Goal: Information Seeking & Learning: Learn about a topic

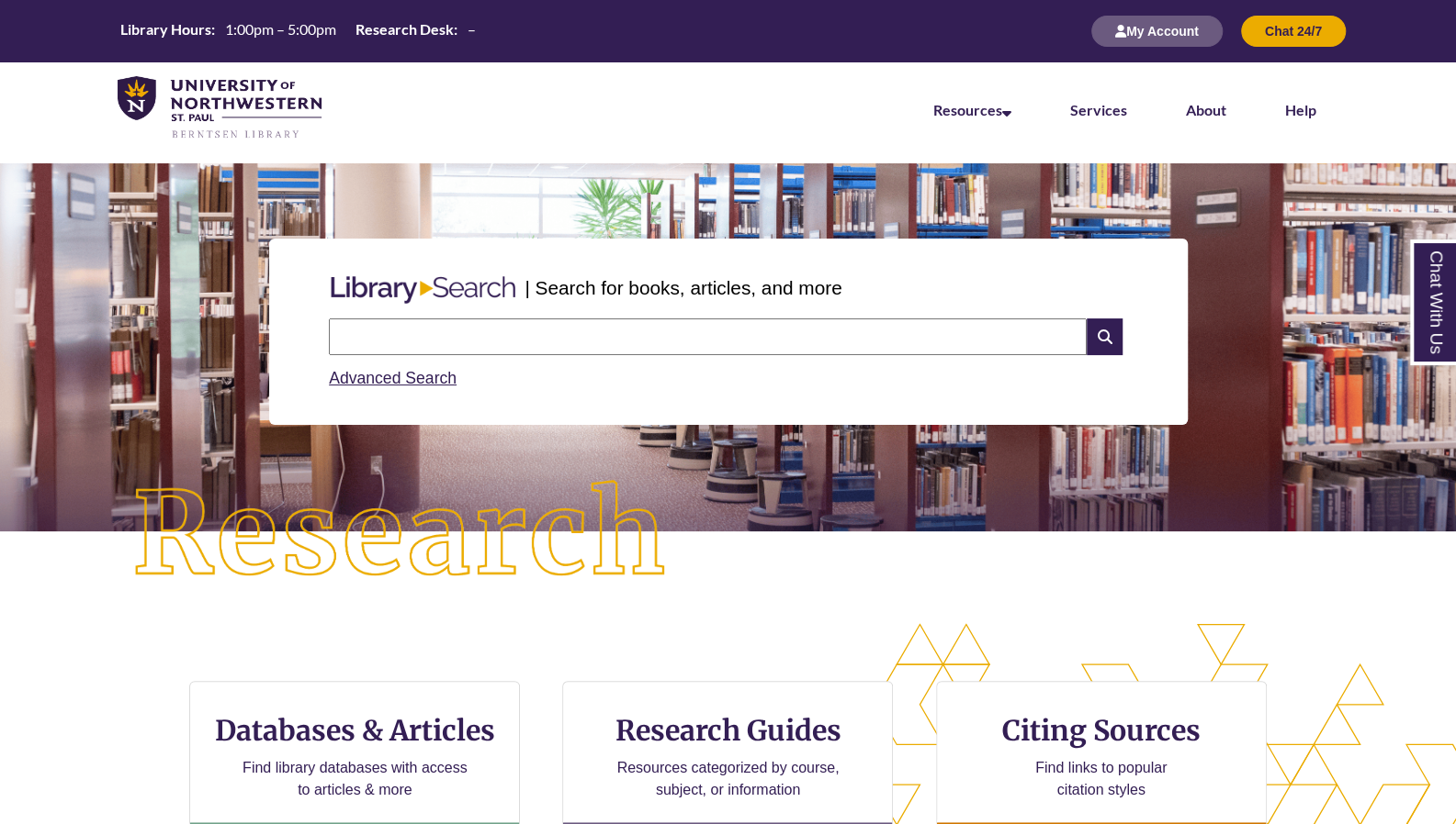
click at [795, 343] on input "text" at bounding box center [707, 337] width 758 height 36
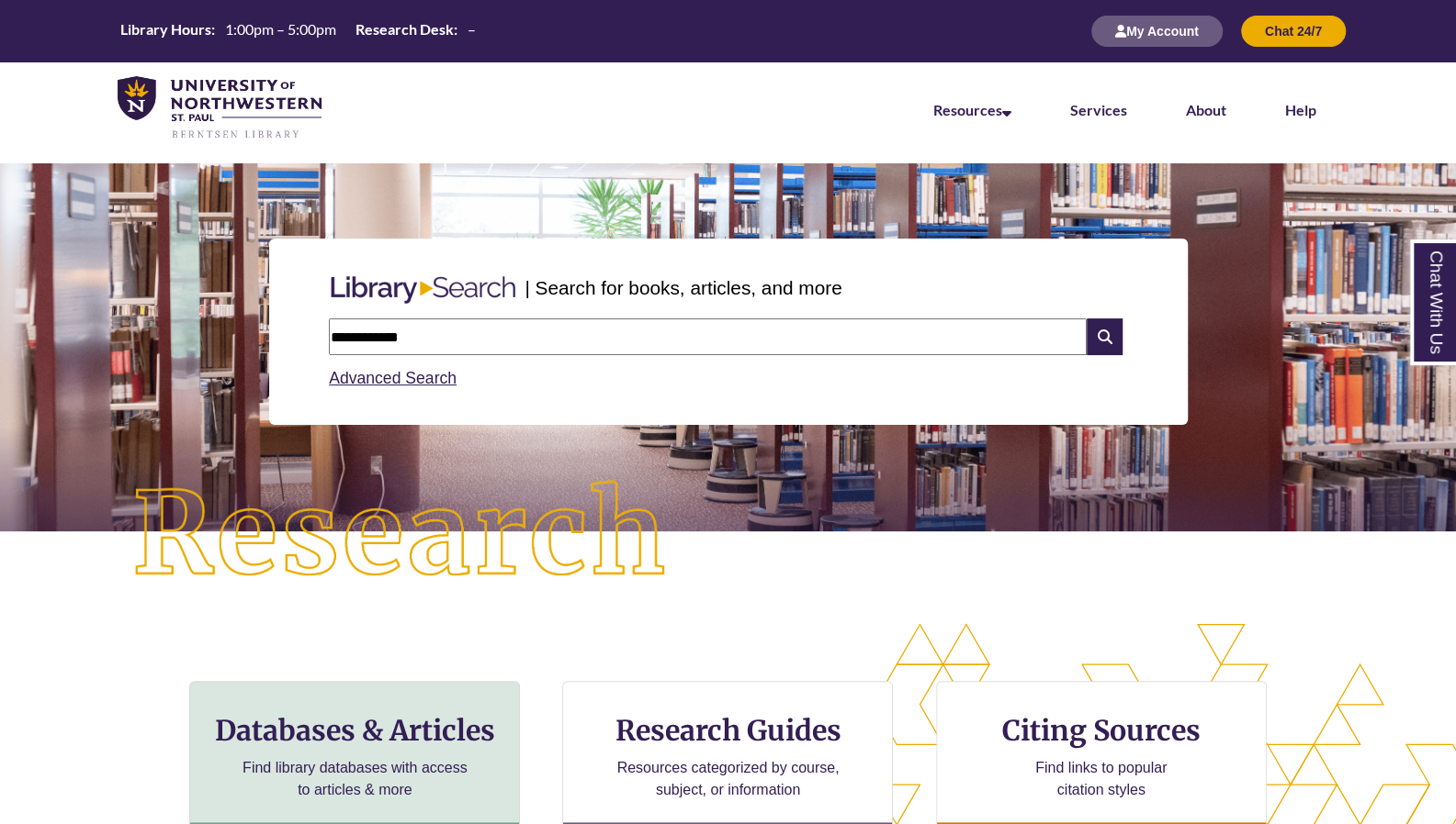
type input "**********"
click at [316, 735] on h3 "Databases & Articles" at bounding box center [353, 730] width 299 height 35
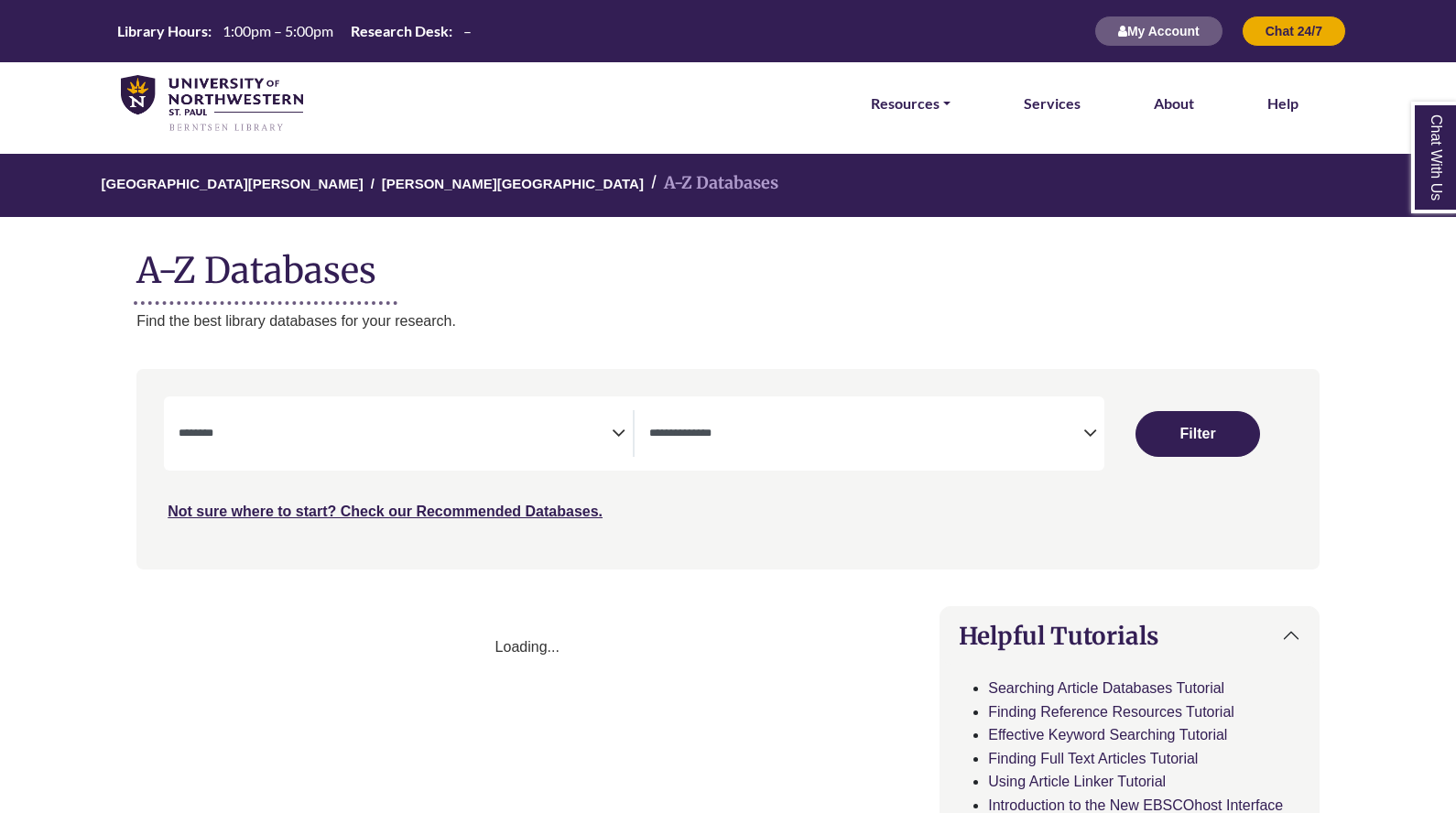
select select "Database Subject Filter"
select select "Database Types Filter"
select select "Database Subject Filter"
select select "Database Types Filter"
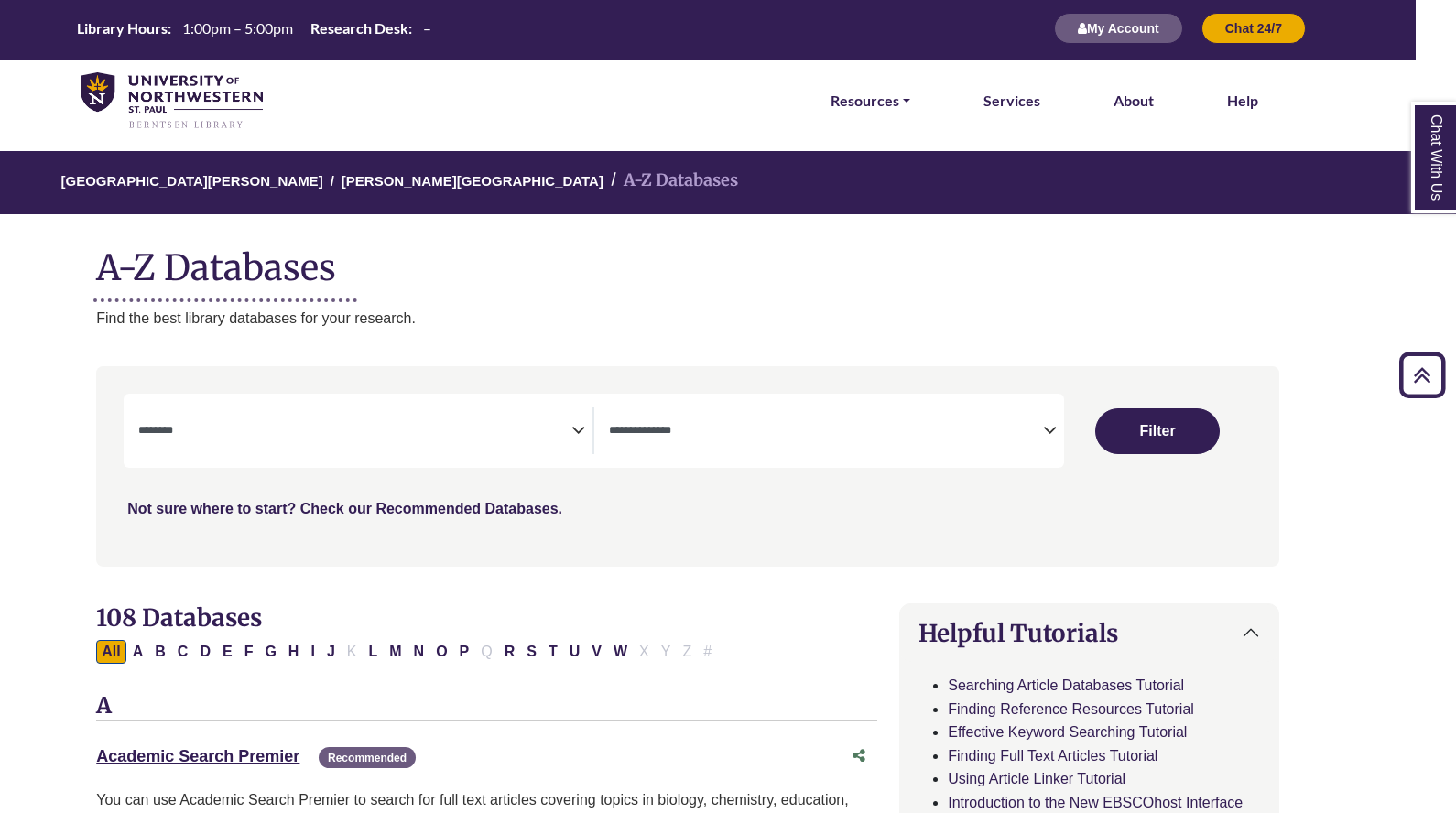
scroll to position [2, 40]
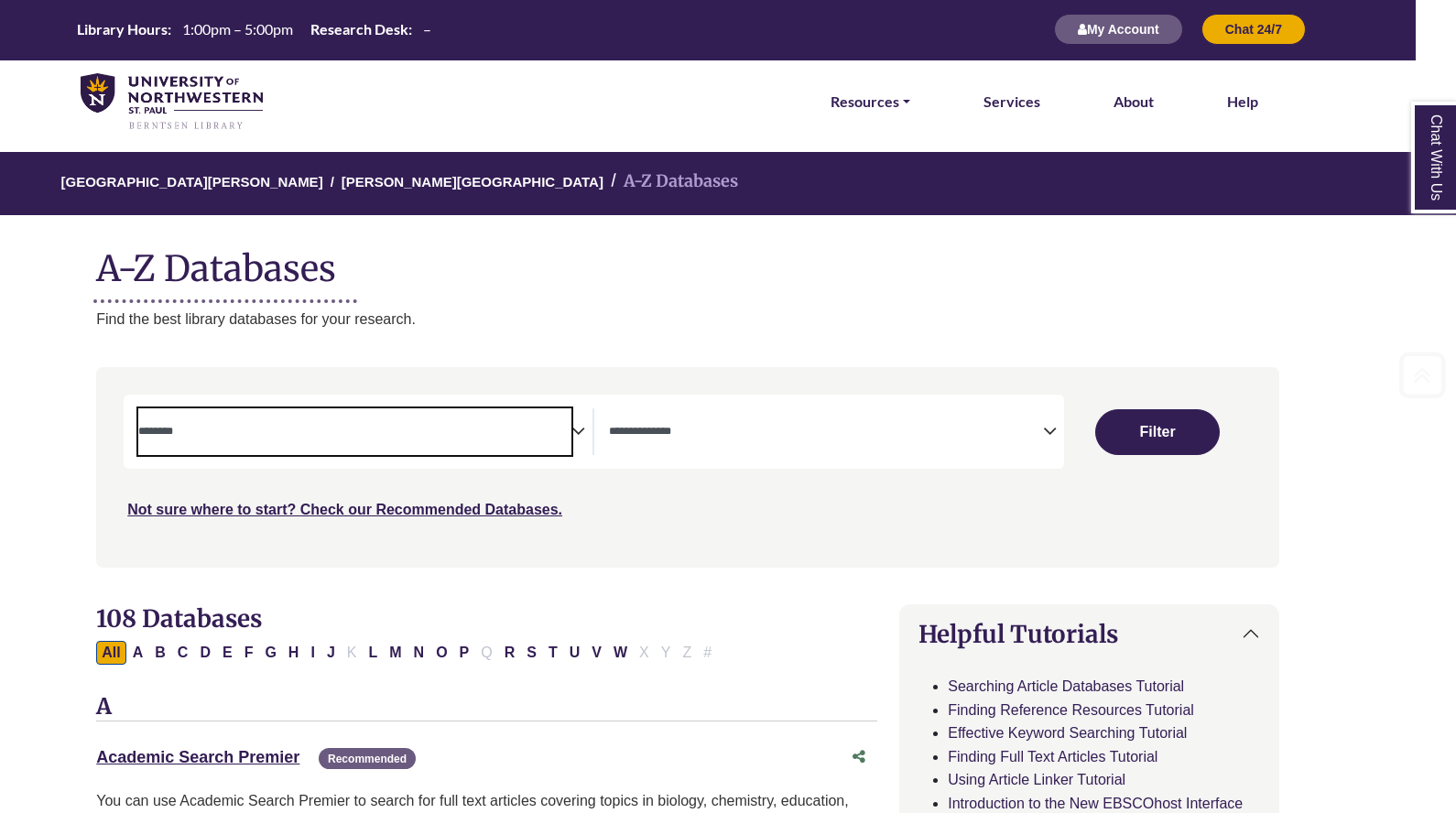
click at [560, 426] on textarea "Search" at bounding box center [354, 432] width 433 height 14
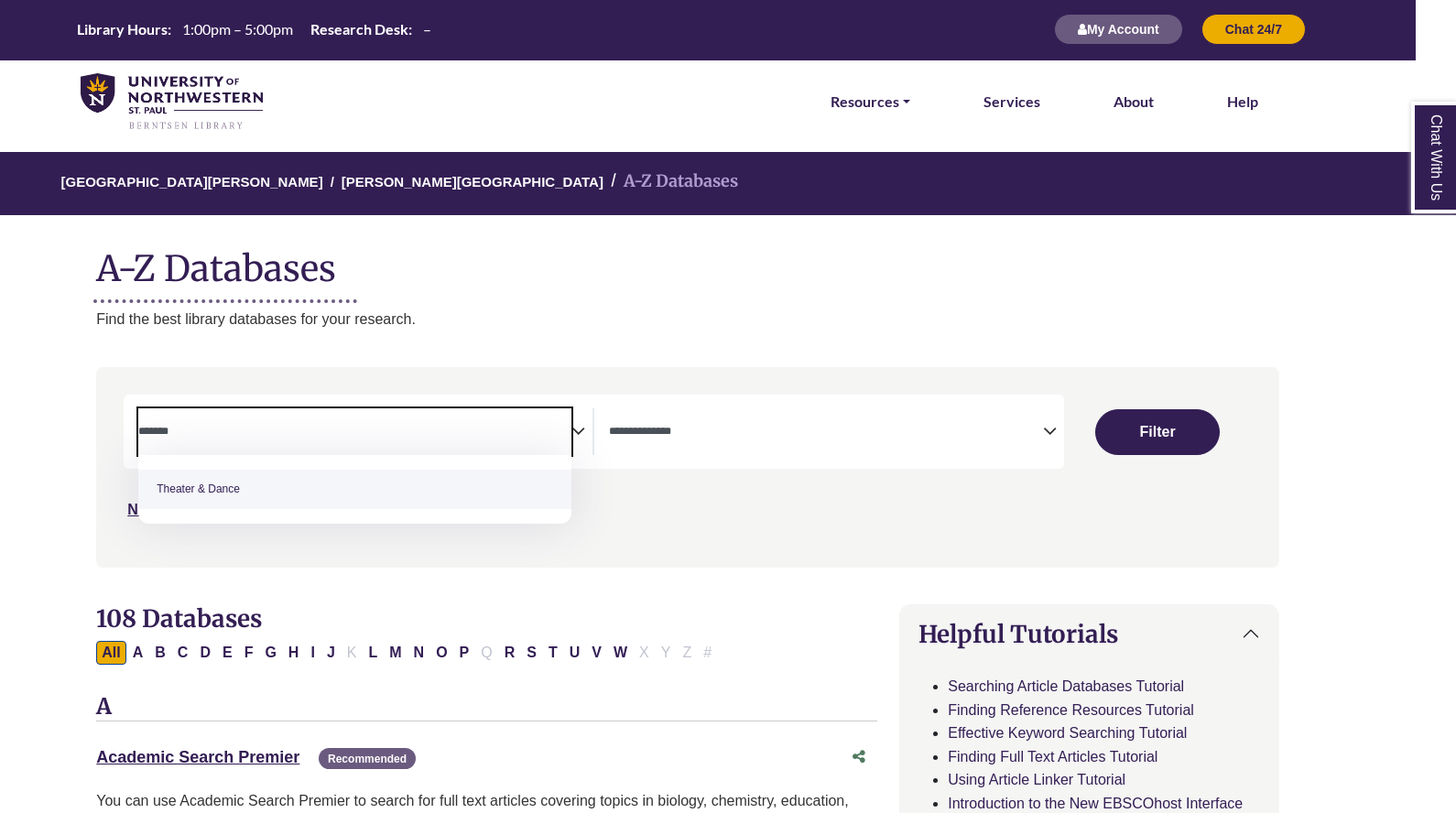
type textarea "*******"
select select "******"
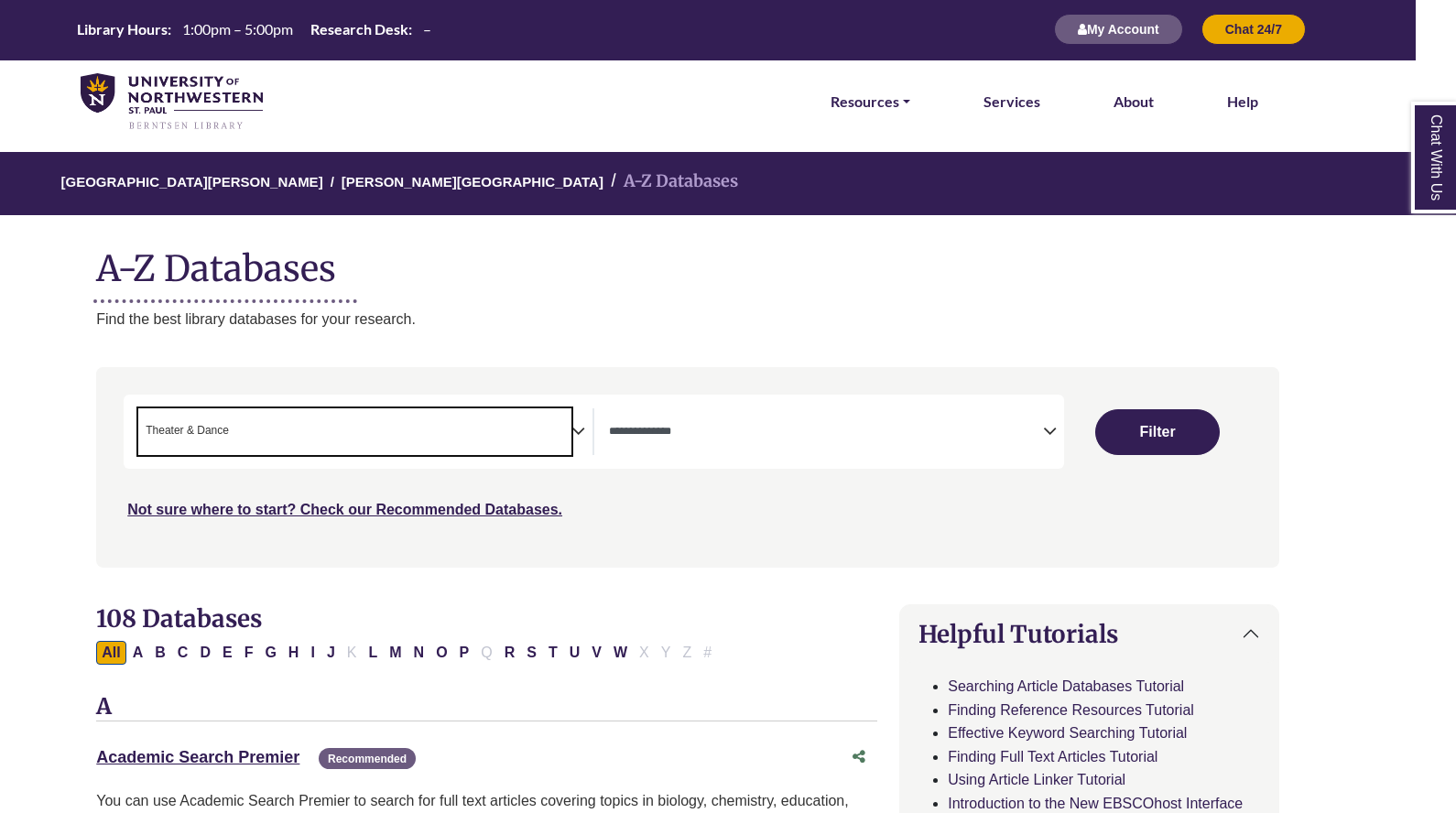
scroll to position [774, 0]
click at [747, 426] on textarea "Search" at bounding box center [825, 432] width 433 height 14
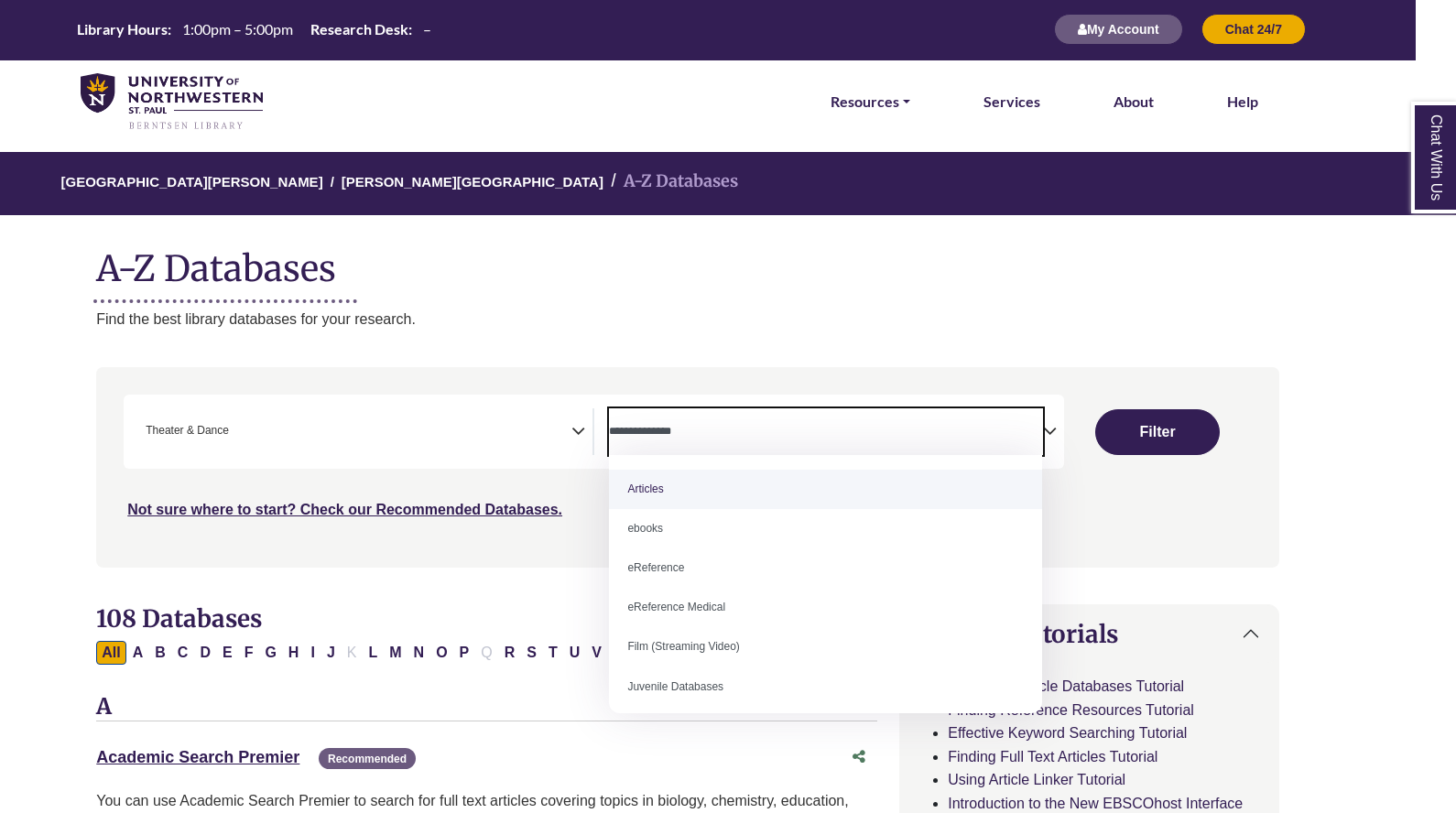
select select "*****"
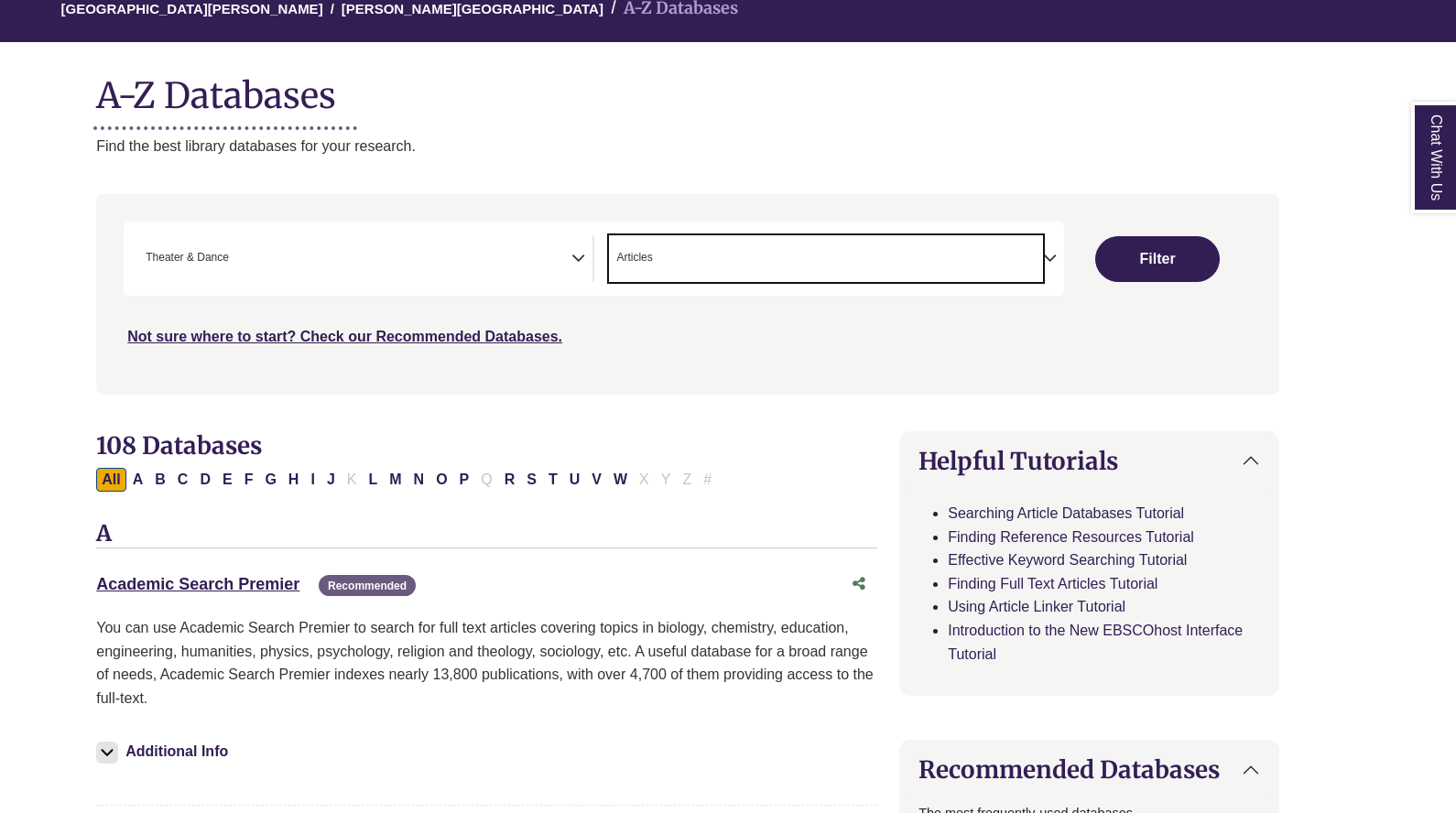
scroll to position [176, 40]
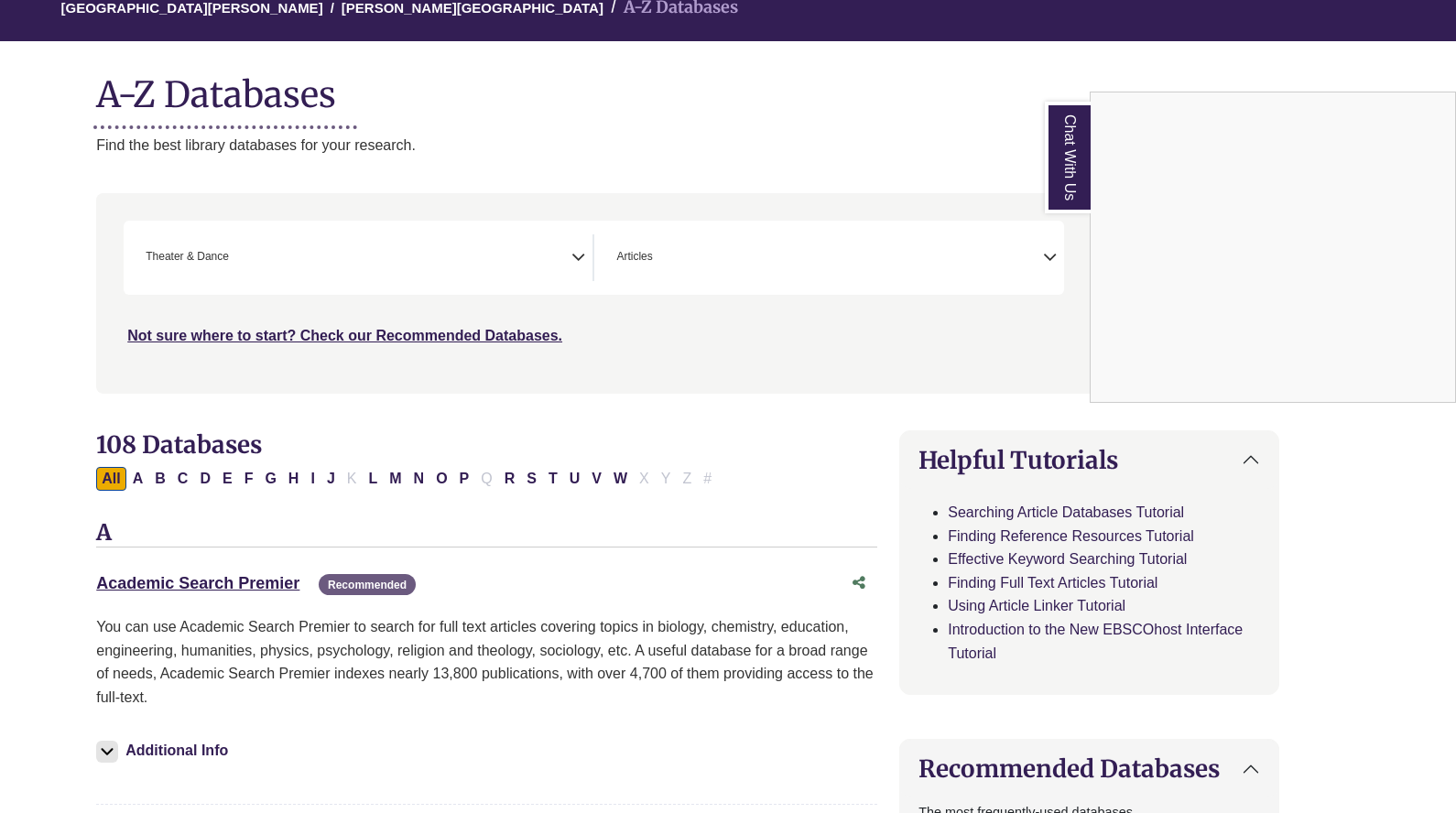
click at [1085, 376] on div "Chat With Us" at bounding box center [728, 406] width 1456 height 813
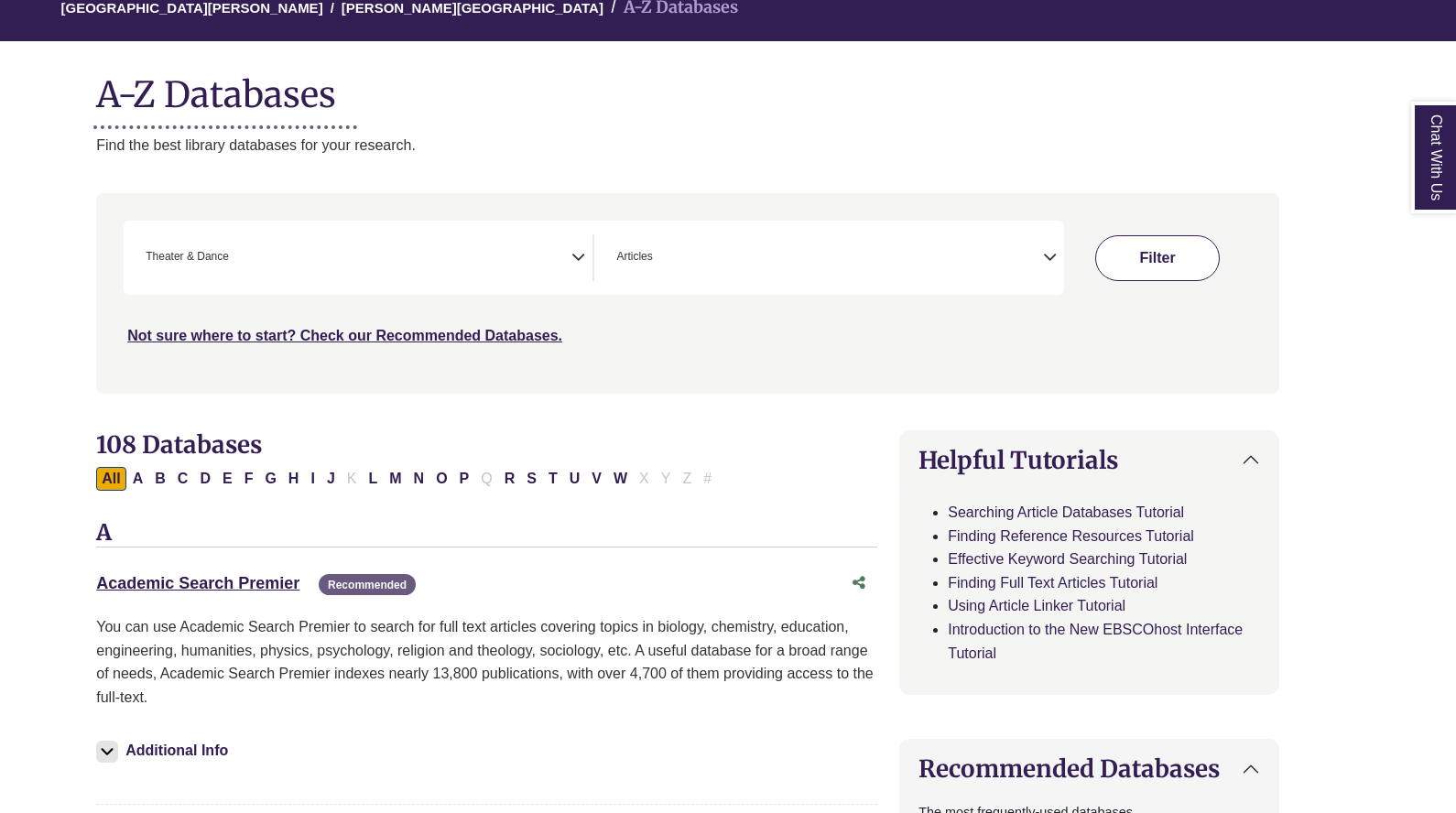
click at [1142, 249] on button "Filter" at bounding box center [1157, 258] width 125 height 46
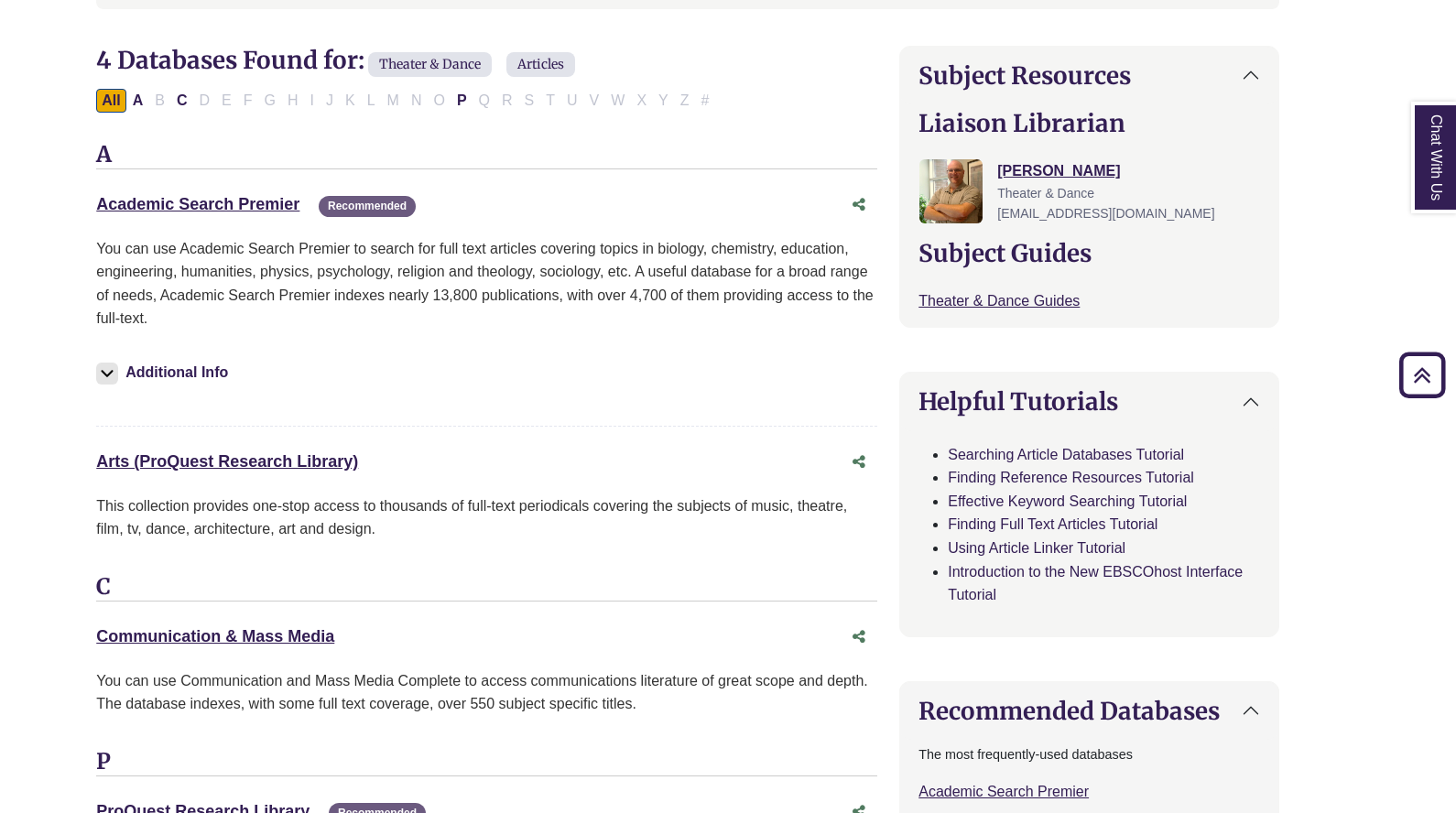
scroll to position [569, 40]
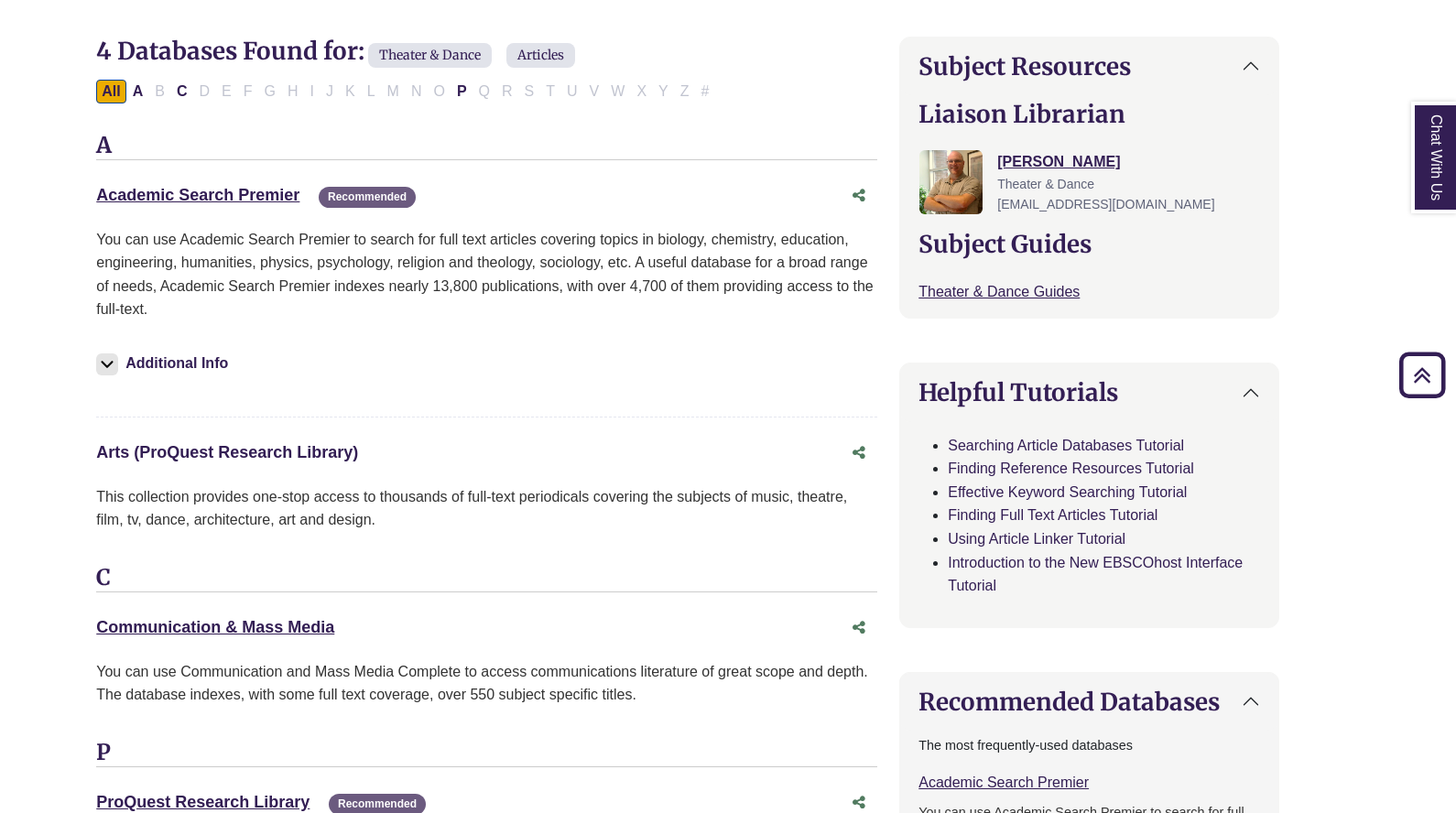
click at [303, 447] on link "Arts (ProQuest Research Library) This link opens in a new window" at bounding box center [227, 451] width 262 height 18
click at [296, 618] on link "Communication & Mass Media This link opens in a new window" at bounding box center [215, 626] width 238 height 18
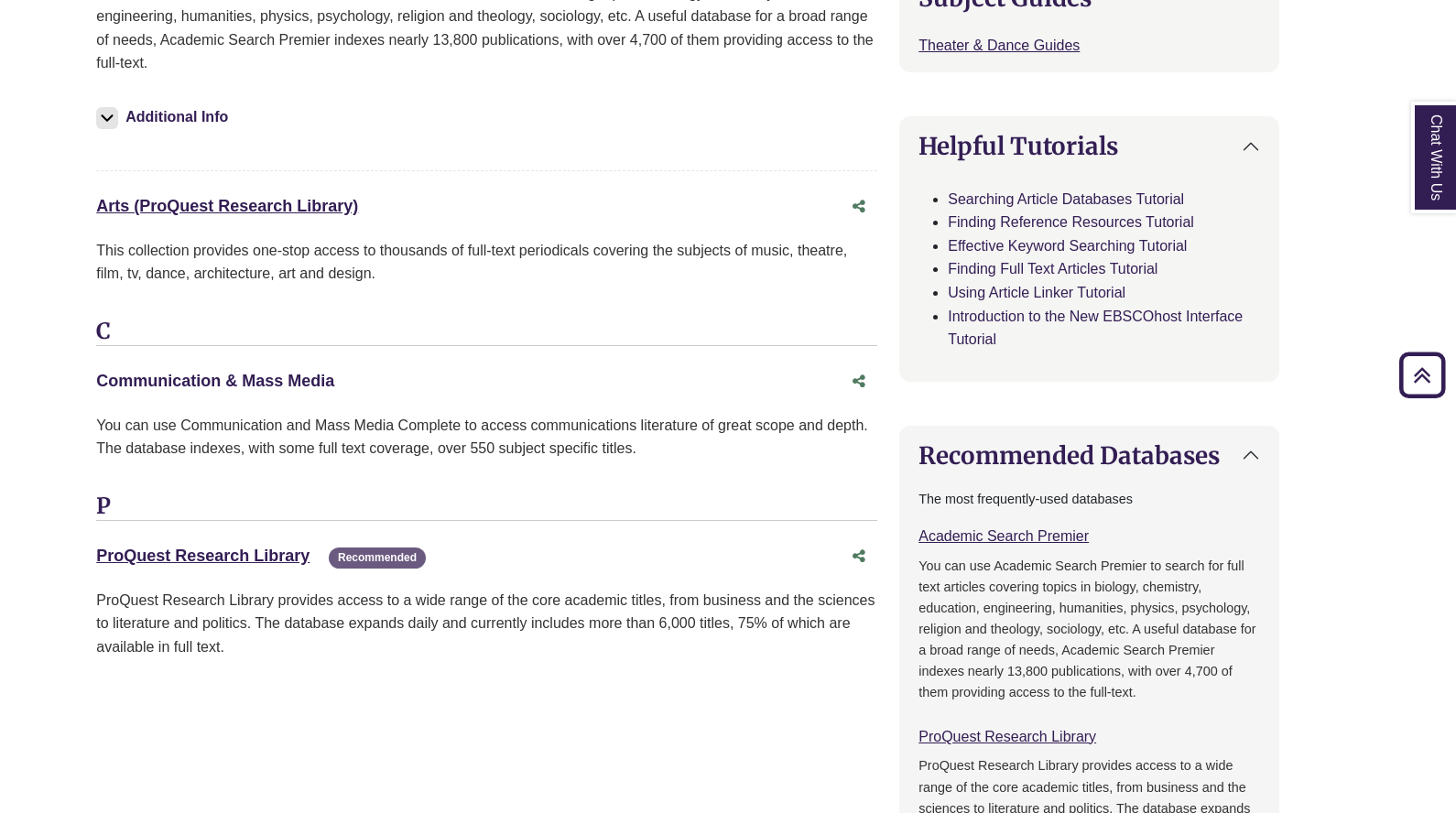
scroll to position [822, 40]
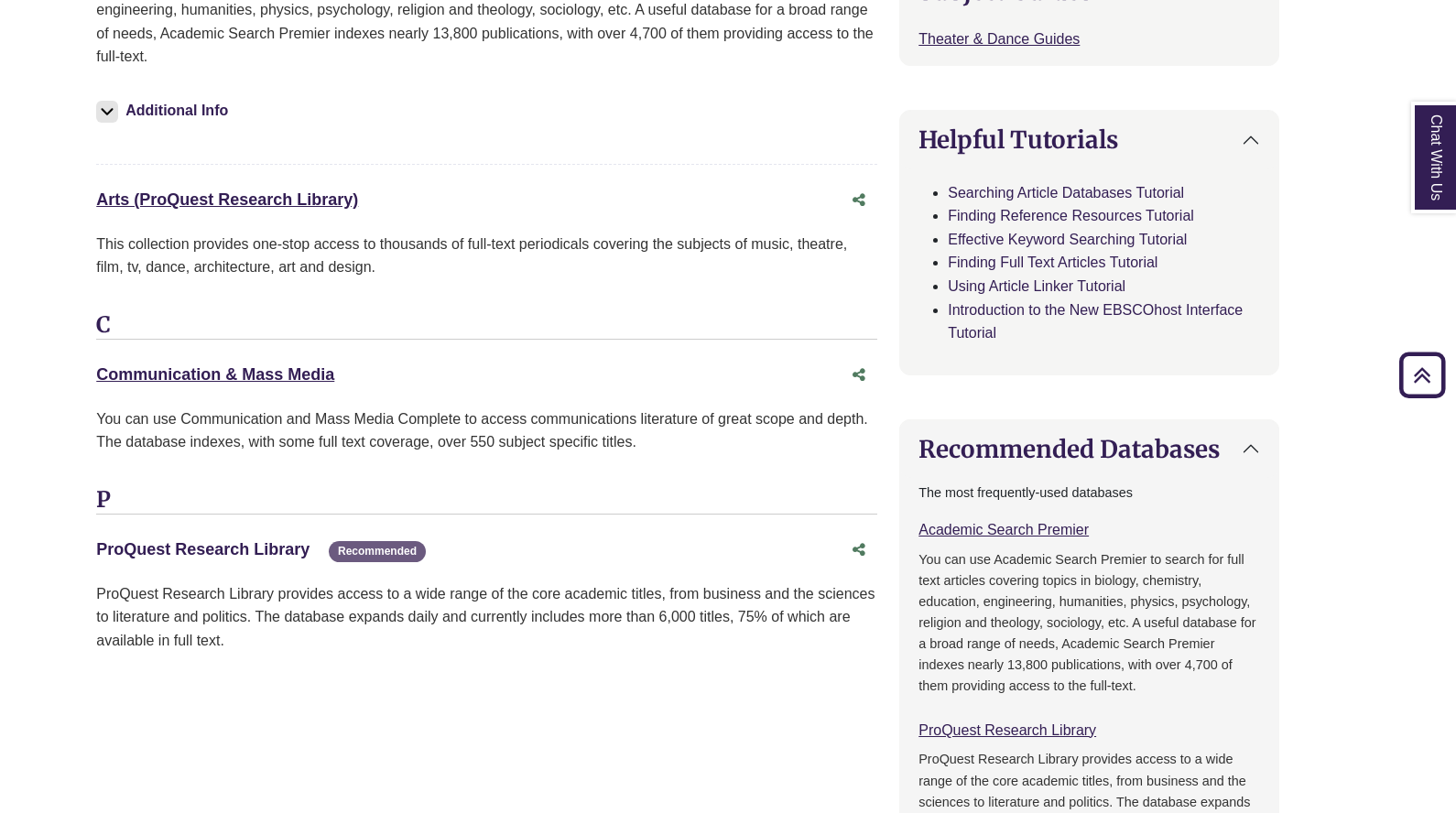
click at [252, 540] on link "ProQuest Research Library This link opens in a new window" at bounding box center [203, 548] width 213 height 18
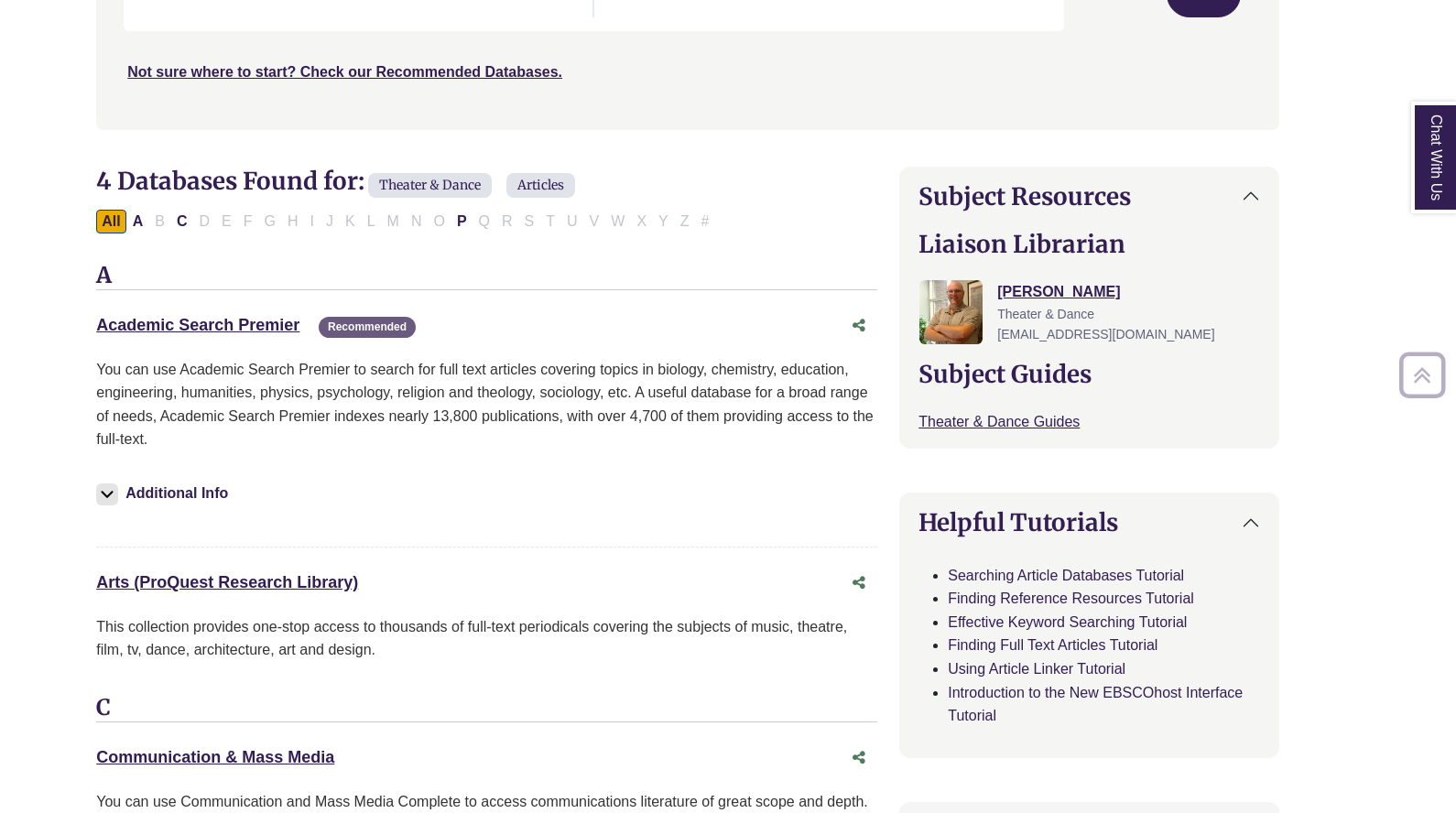
scroll to position [440, 40]
click at [220, 753] on link "Communication & Mass Media This link opens in a new window" at bounding box center [215, 755] width 238 height 18
click at [244, 318] on link "Academic Search Premier This link opens in a new window" at bounding box center [197, 324] width 203 height 18
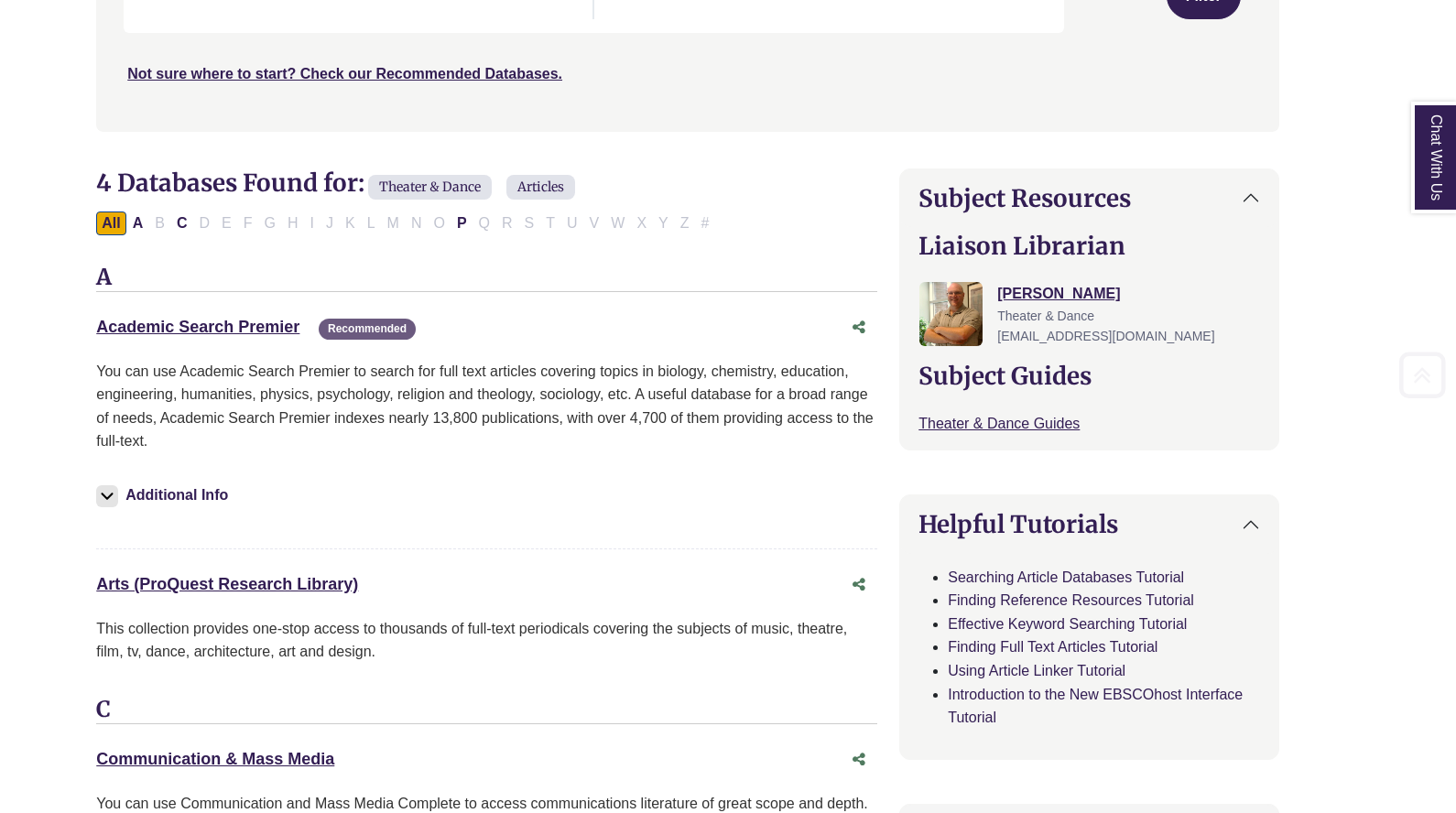
scroll to position [716, 0]
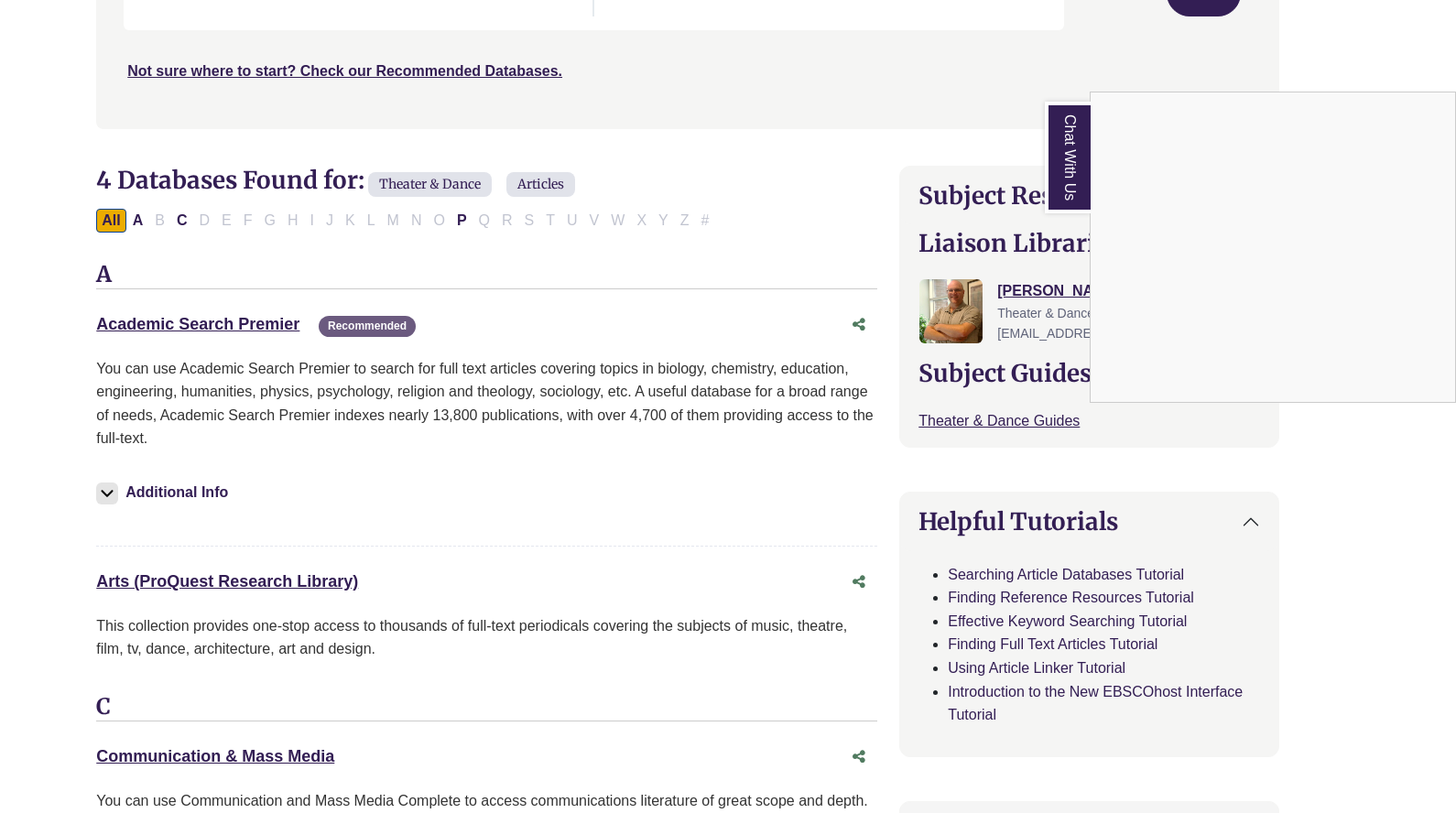
click at [491, 283] on div "Chat With Us" at bounding box center [728, 406] width 1456 height 813
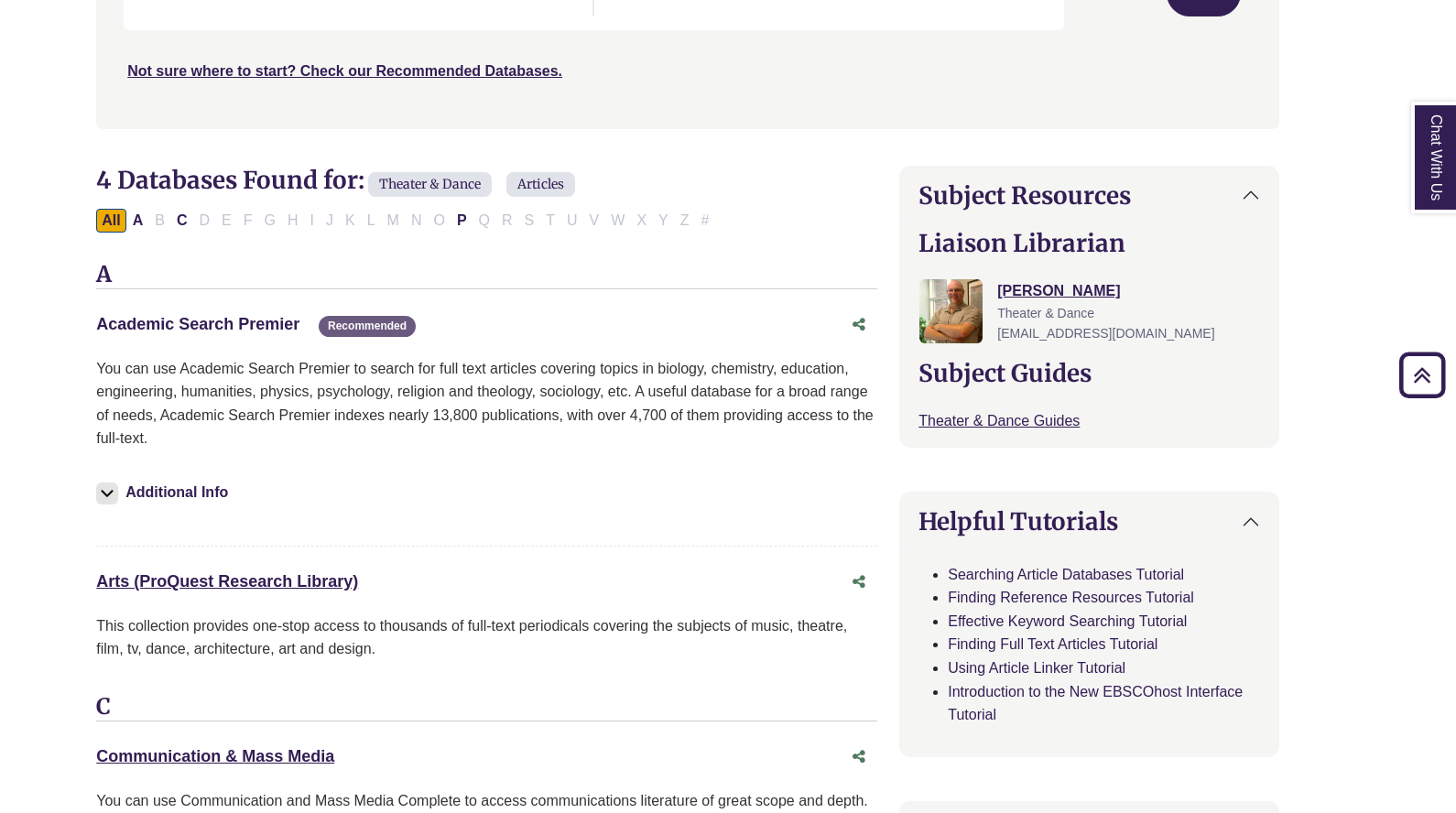
click at [242, 319] on link "Academic Search Premier This link opens in a new window" at bounding box center [197, 324] width 203 height 18
